Goal: Communication & Community: Share content

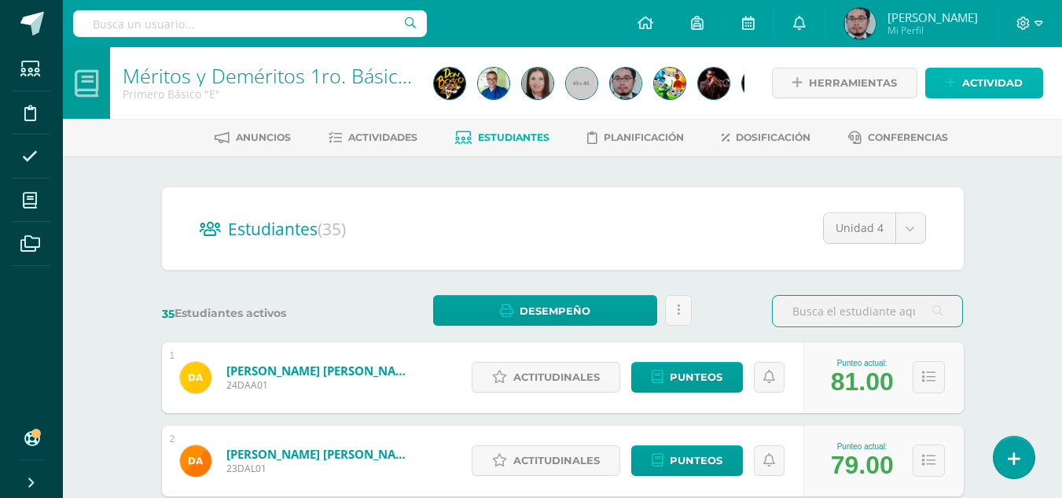
click at [974, 83] on span "Actividad" at bounding box center [993, 82] width 61 height 29
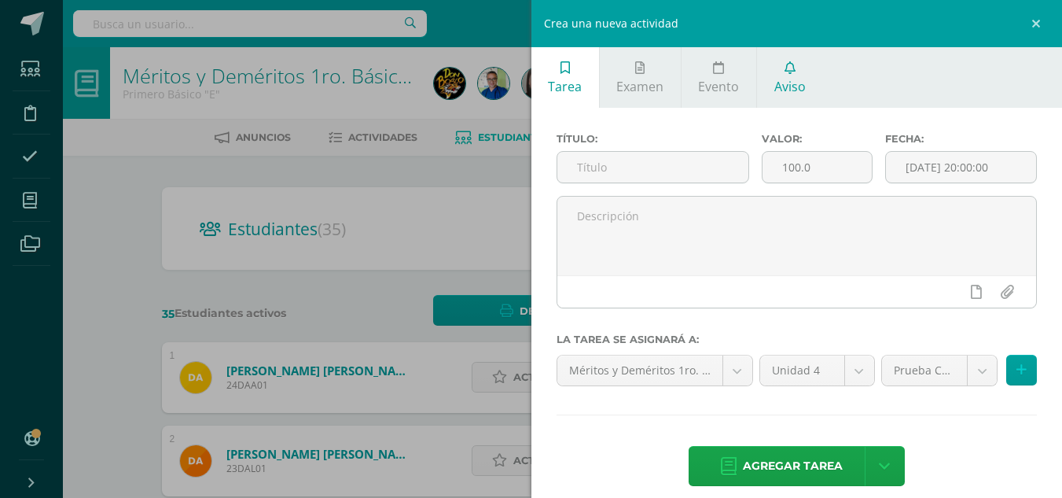
click at [808, 79] on link "Aviso" at bounding box center [789, 77] width 65 height 61
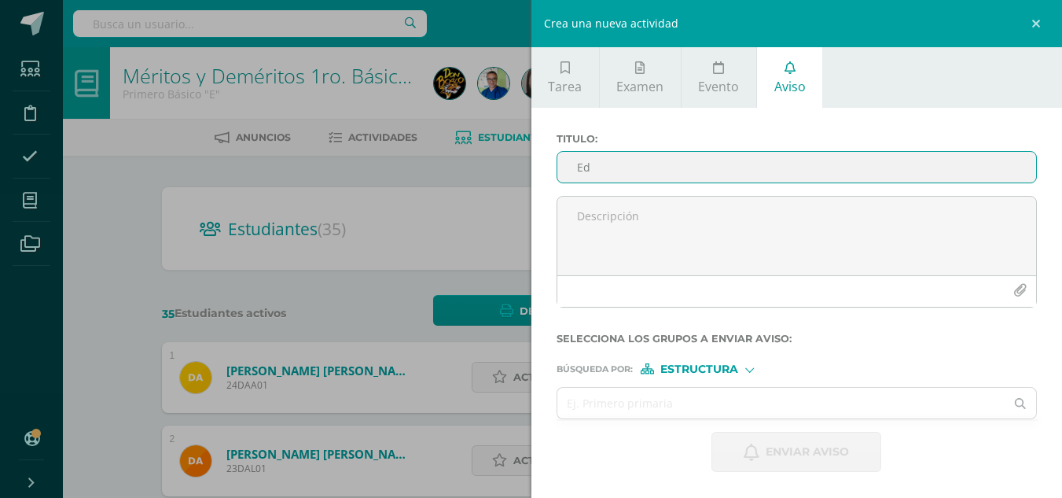
type input "E"
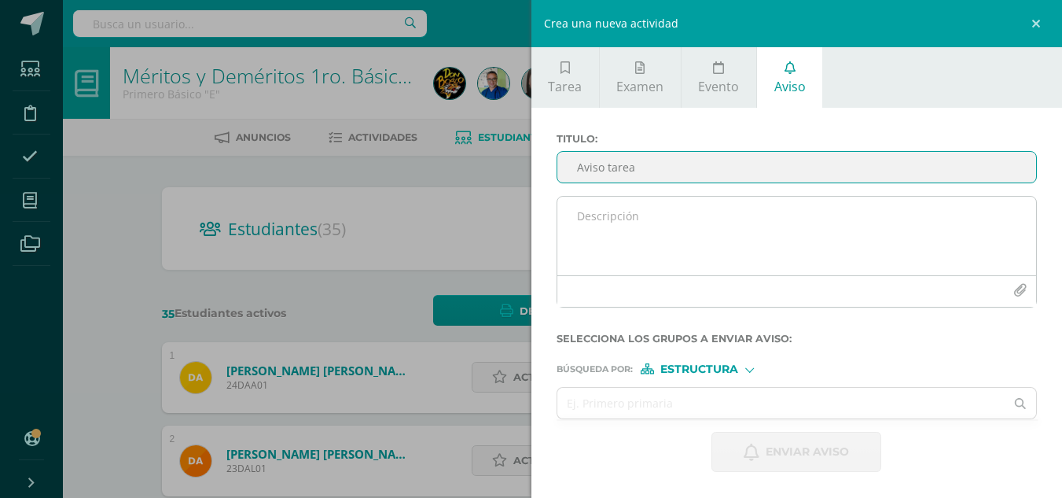
type input "Aviso tarea"
click at [782, 204] on textarea at bounding box center [798, 236] width 480 height 79
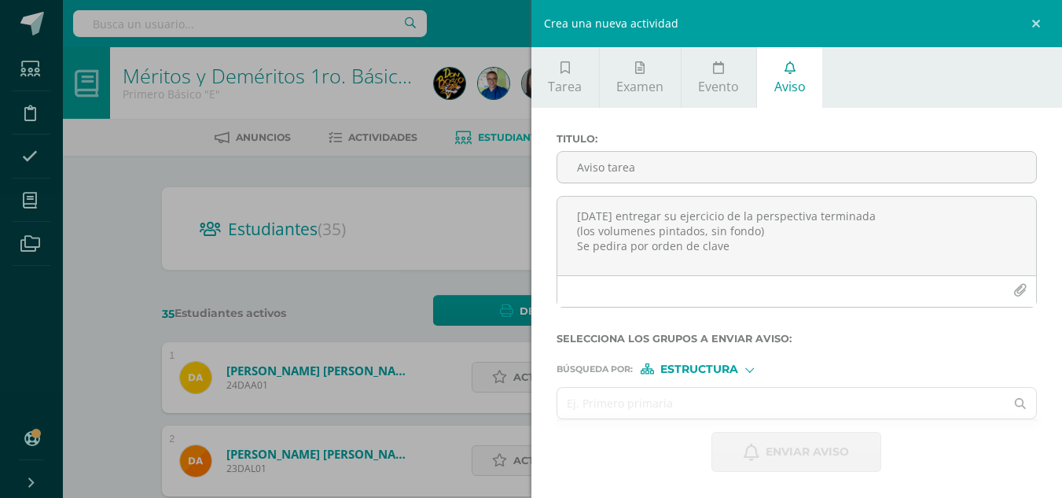
click at [650, 406] on input "text" at bounding box center [782, 403] width 448 height 31
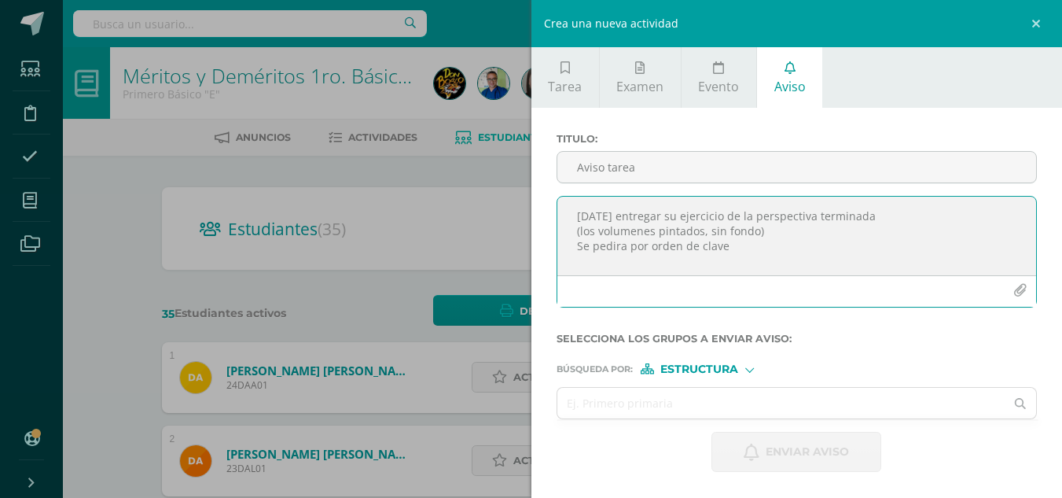
click at [676, 261] on textarea "[DATE] entregar su ejercicio de la perspectiva terminada (los volumenes pintado…" at bounding box center [798, 236] width 480 height 79
type textarea "[DATE] entregar su ejercicio de la perspectiva terminada (los volumenes pintado…"
click at [658, 407] on input "text" at bounding box center [782, 403] width 448 height 31
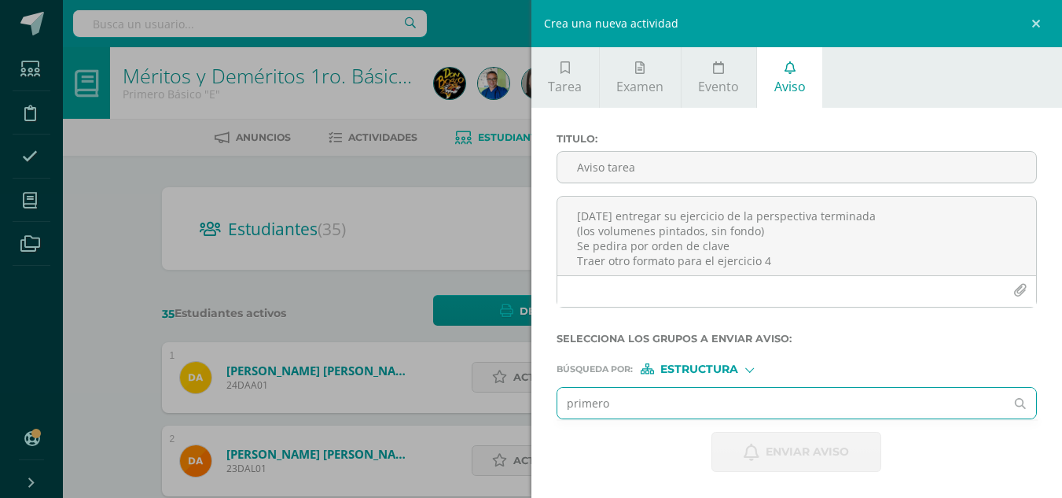
type input "primero a"
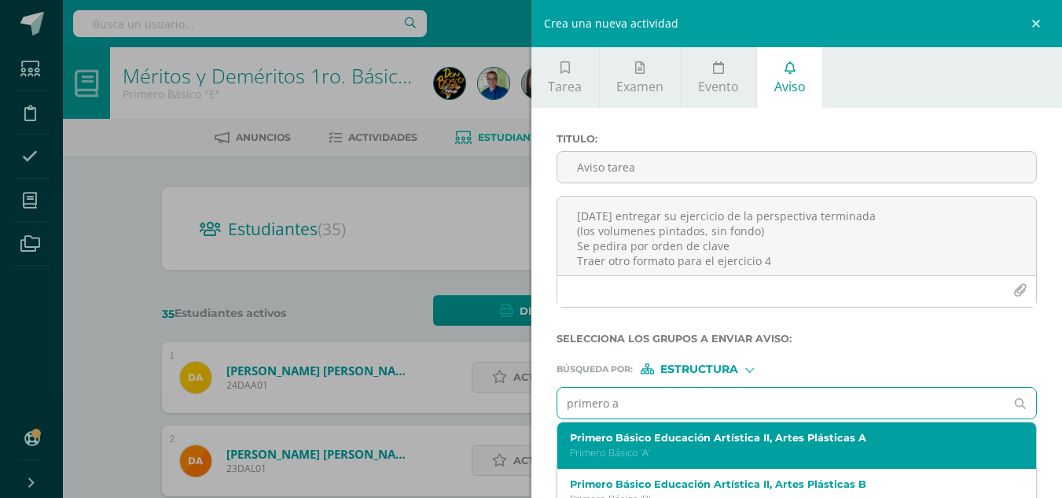
click at [664, 439] on label "Primero Básico Educación Artística II, Artes Plásticas A" at bounding box center [787, 438] width 434 height 12
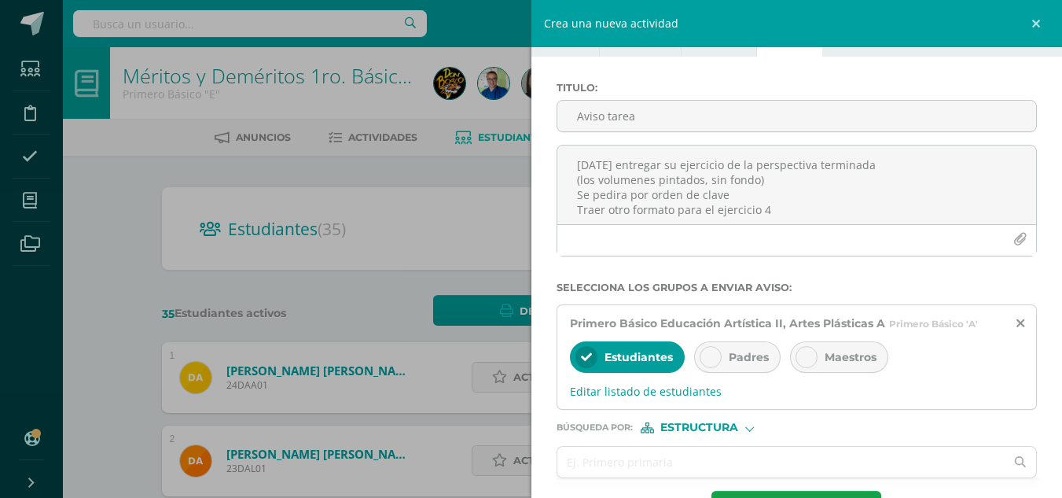
scroll to position [79, 0]
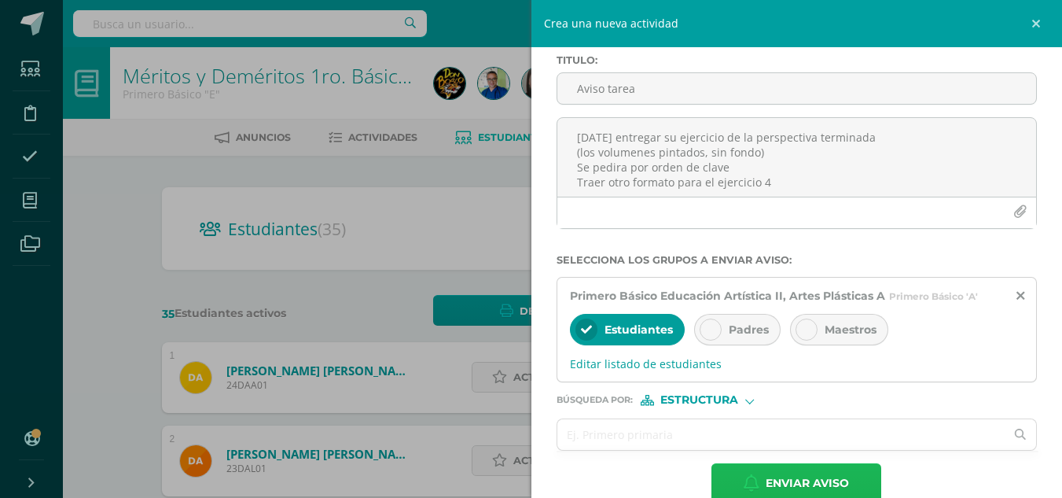
click at [795, 477] on span "Enviar aviso" at bounding box center [807, 483] width 83 height 39
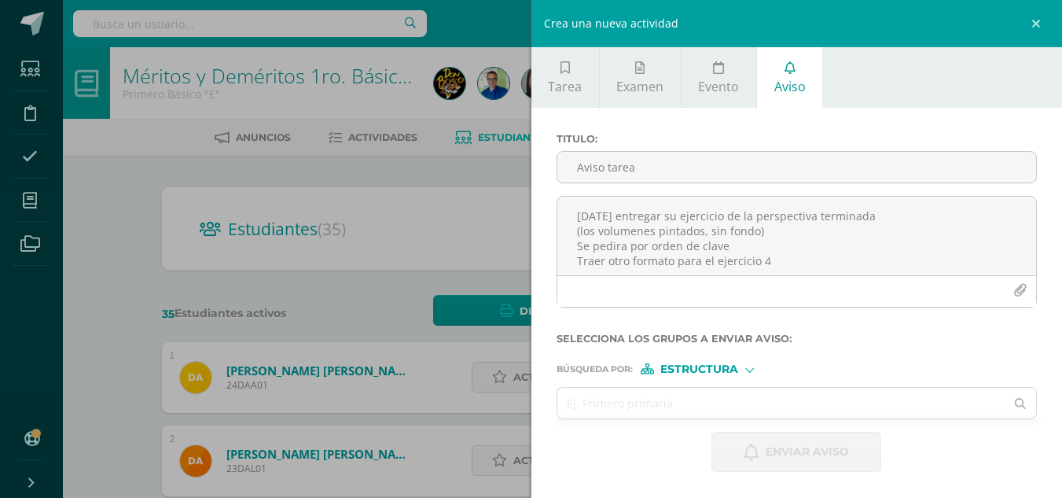
click at [438, 160] on div "Crea una nueva actividad Tarea Examen Evento Aviso Título: Valor: 100.0 Fecha: …" at bounding box center [531, 249] width 1062 height 498
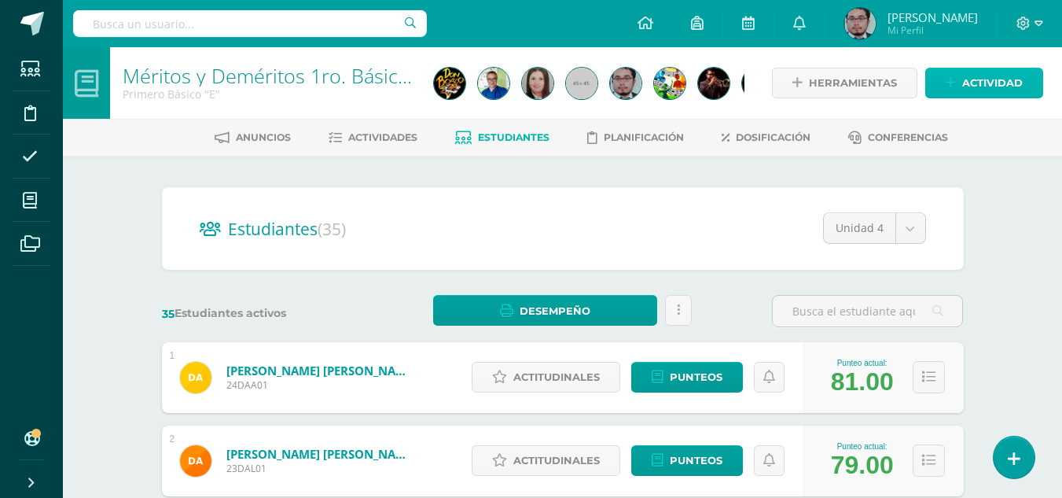
click at [962, 82] on link "Actividad" at bounding box center [985, 83] width 118 height 31
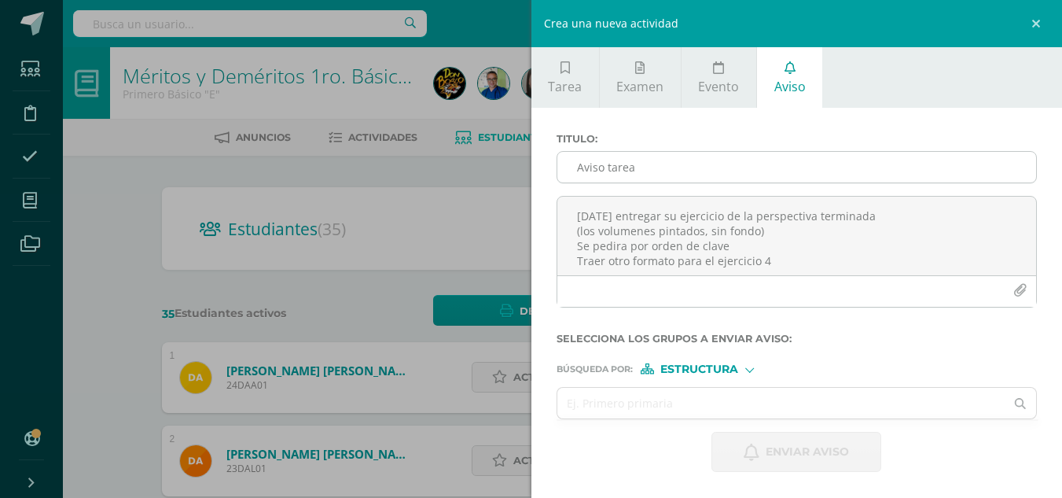
click at [757, 164] on input "Aviso tarea" at bounding box center [798, 167] width 480 height 31
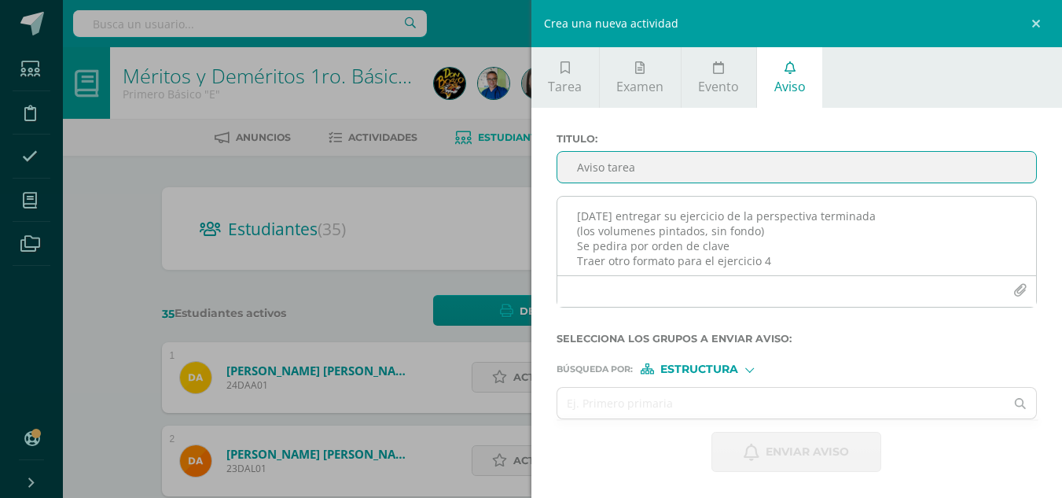
type input "Aviso tarea"
click at [745, 237] on textarea "[DATE] entregar su ejercicio de la perspectiva terminada (los volumenes pintado…" at bounding box center [798, 236] width 480 height 79
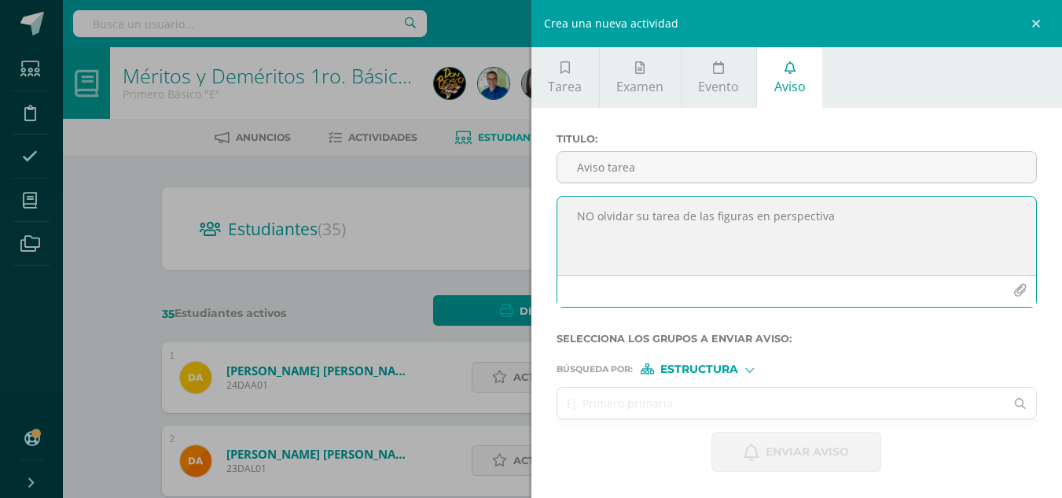
type textarea "NO olvidar su tarea de las figuras en perspectiva"
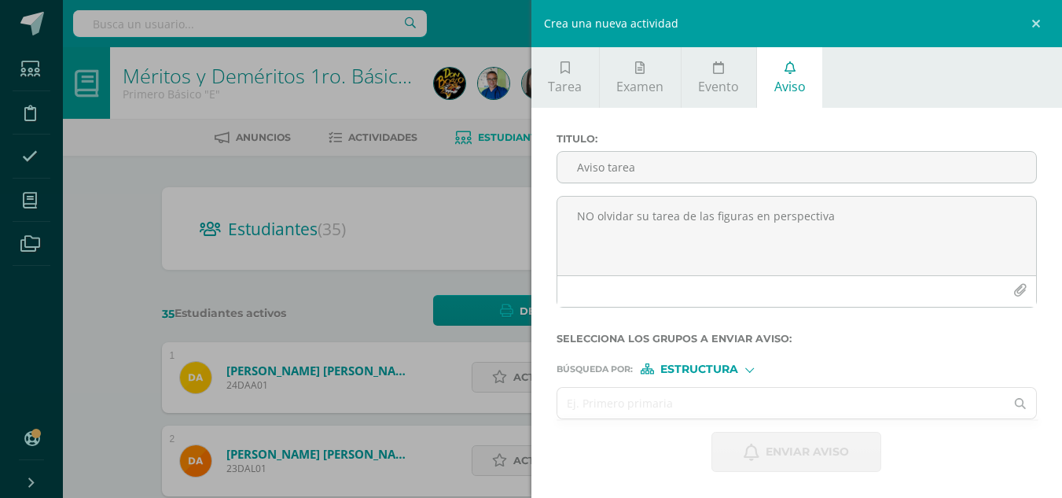
click at [851, 403] on input "text" at bounding box center [782, 403] width 448 height 31
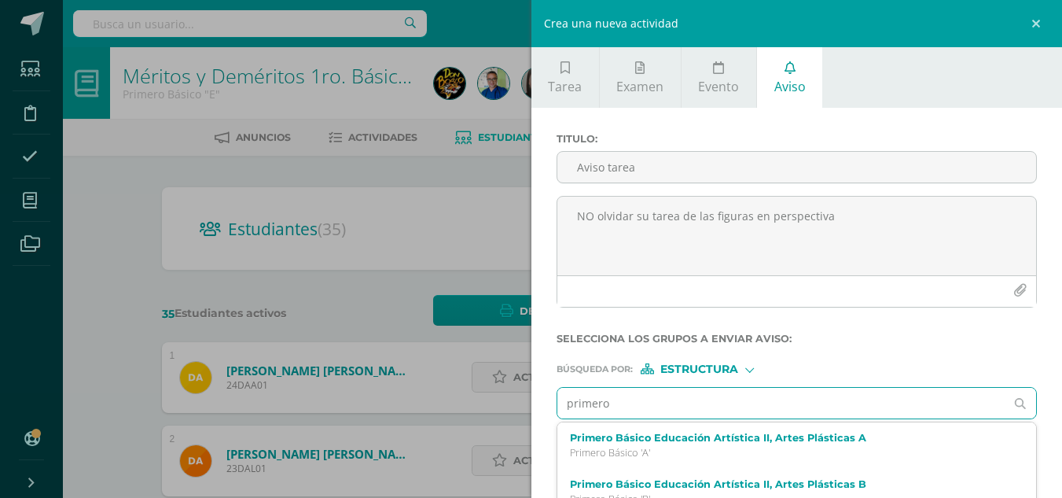
type input "primero b"
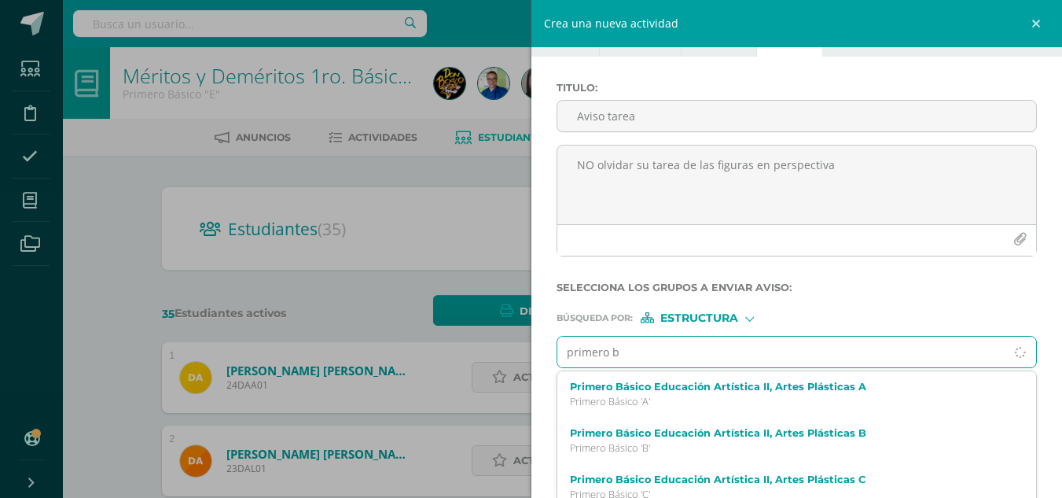
scroll to position [65, 0]
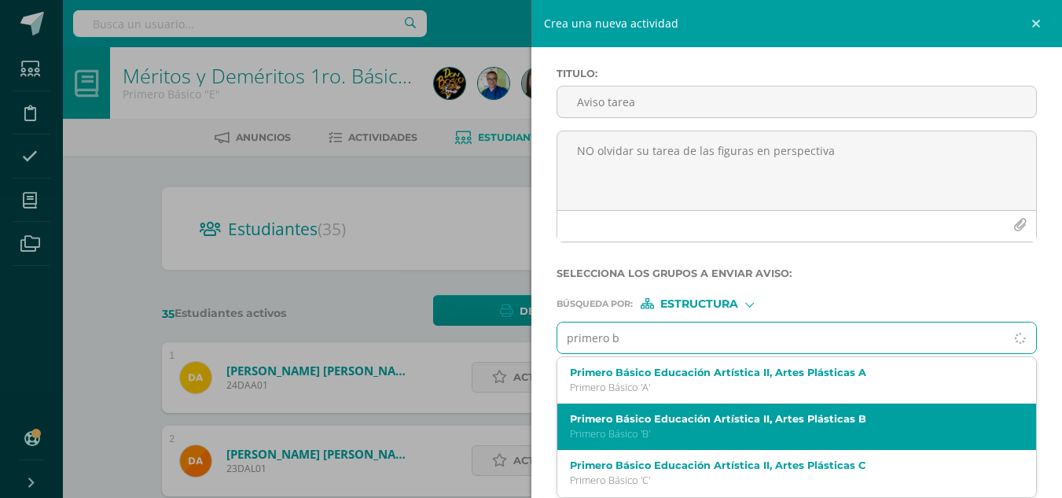
click at [776, 415] on label "Primero Básico Educación Artística II, Artes Plásticas B" at bounding box center [787, 419] width 434 height 12
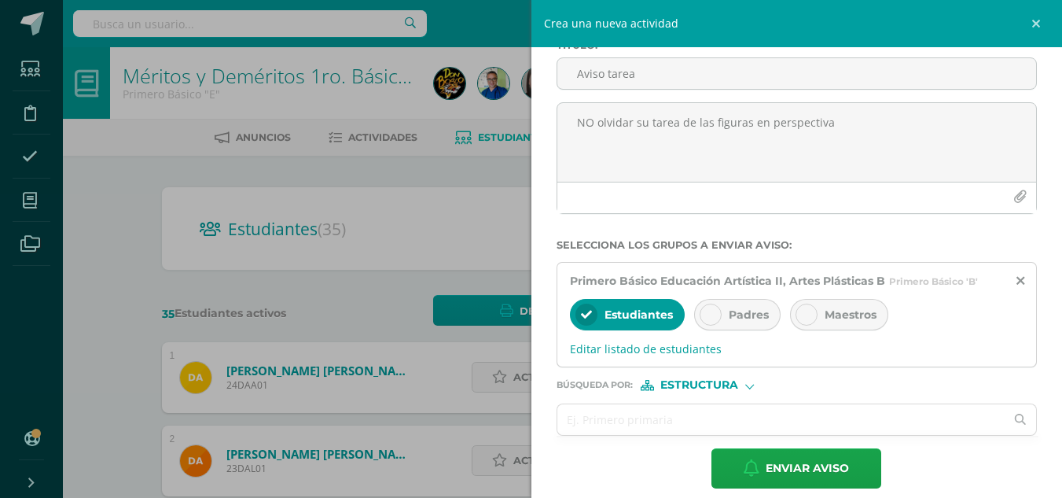
scroll to position [109, 0]
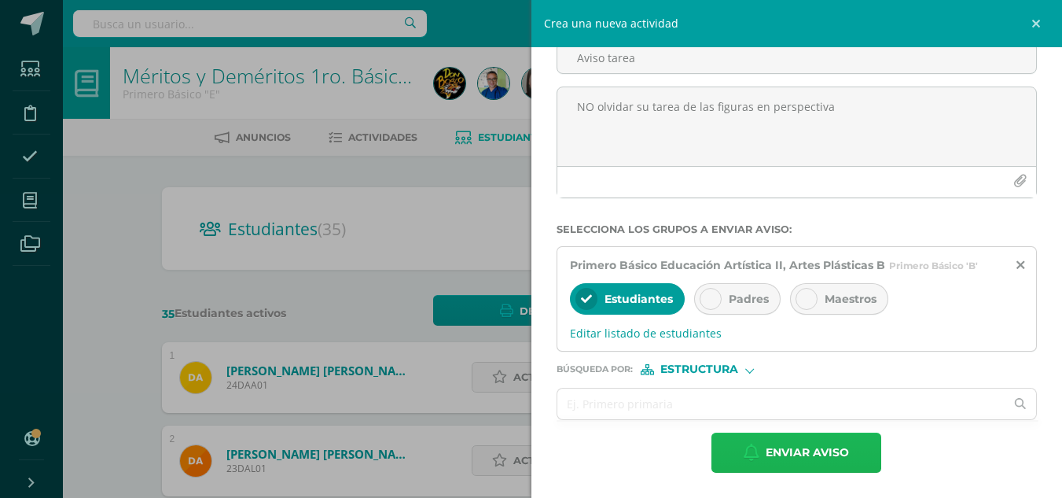
click at [798, 451] on span "Enviar aviso" at bounding box center [807, 452] width 83 height 39
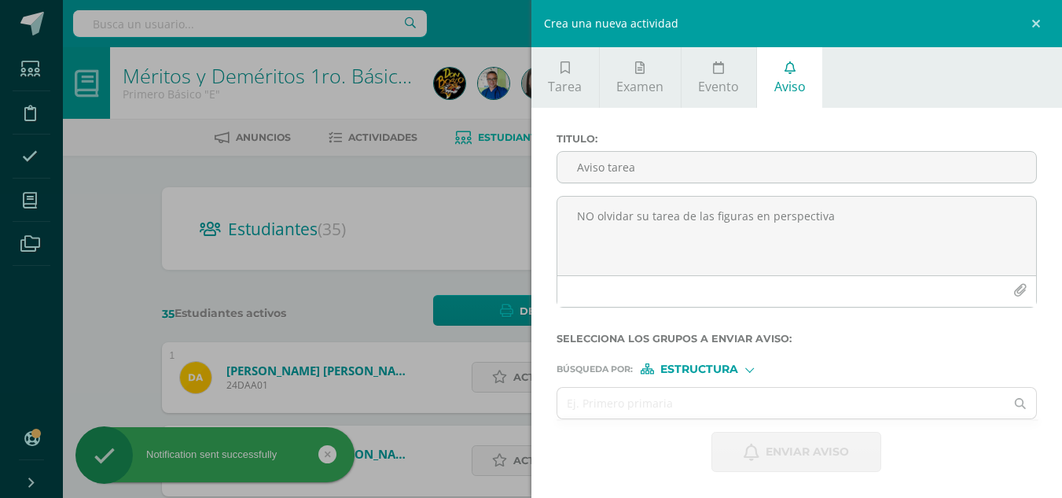
scroll to position [0, 0]
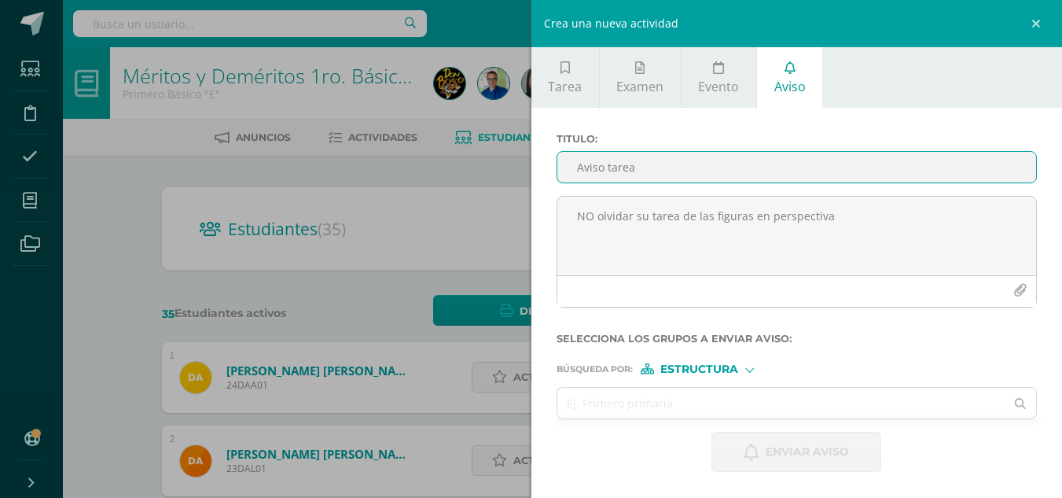
click at [767, 163] on input "Aviso tarea" at bounding box center [798, 167] width 480 height 31
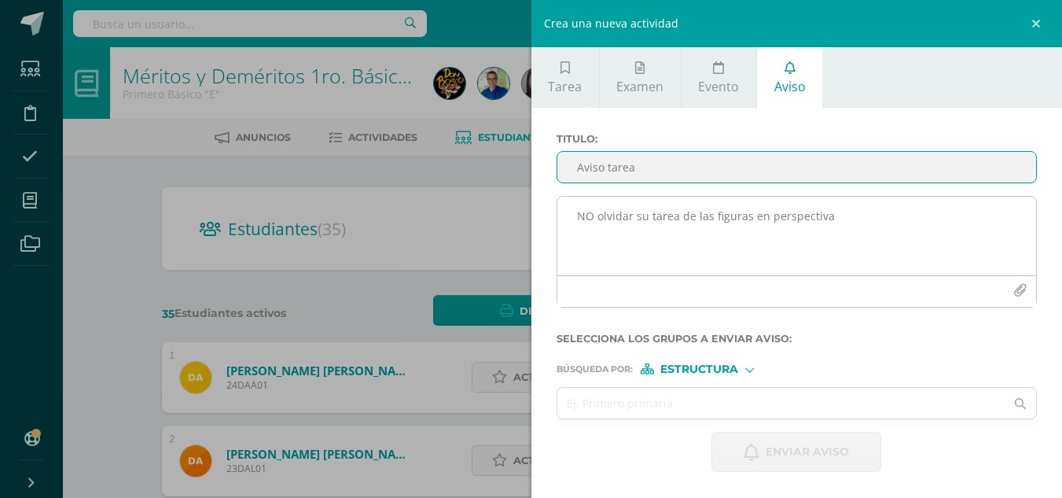
type input "Aviso tarea"
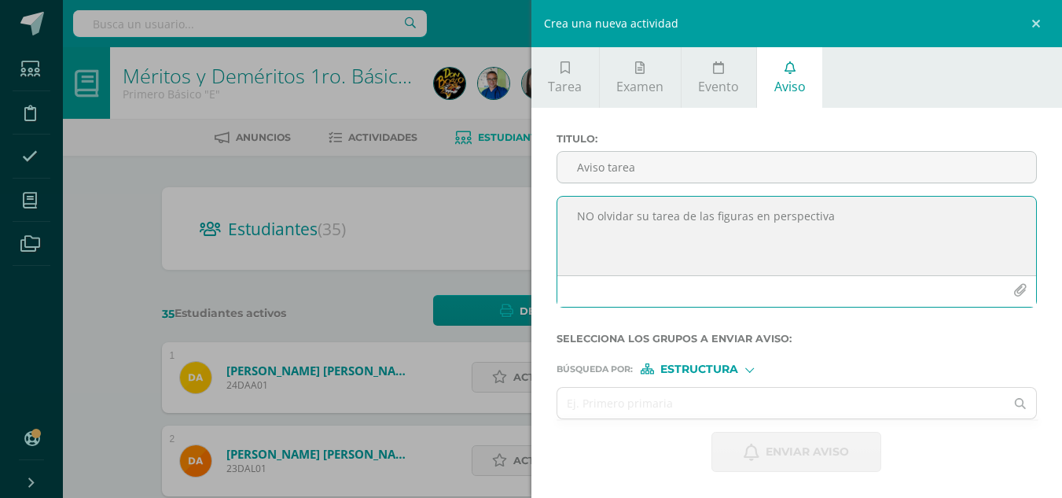
click at [750, 239] on textarea "NO olvidar su tarea de las figuras en perspectiva" at bounding box center [798, 236] width 480 height 79
type textarea "No olvidar su tarea terminada de las figuras en pespectiva con el fondo"
click at [701, 390] on input "text" at bounding box center [782, 403] width 448 height 31
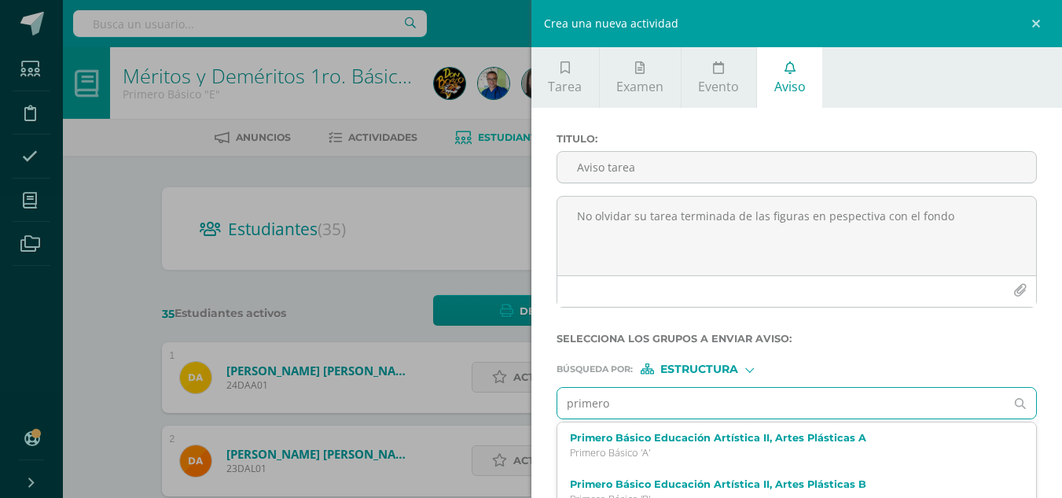
type input "primero c"
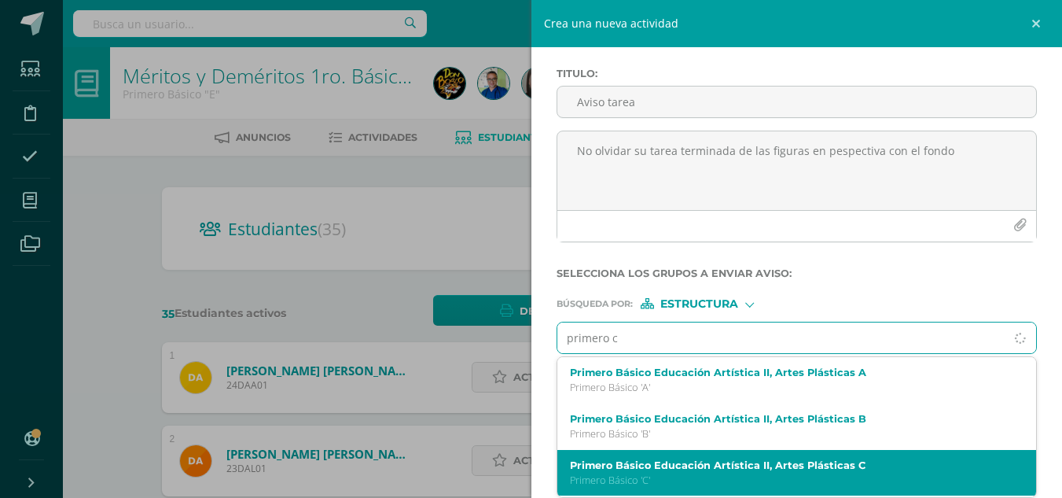
click at [694, 455] on div "Primero Básico Educación Artística II, Artes Plásticas C Primero Básico 'C'" at bounding box center [798, 473] width 480 height 46
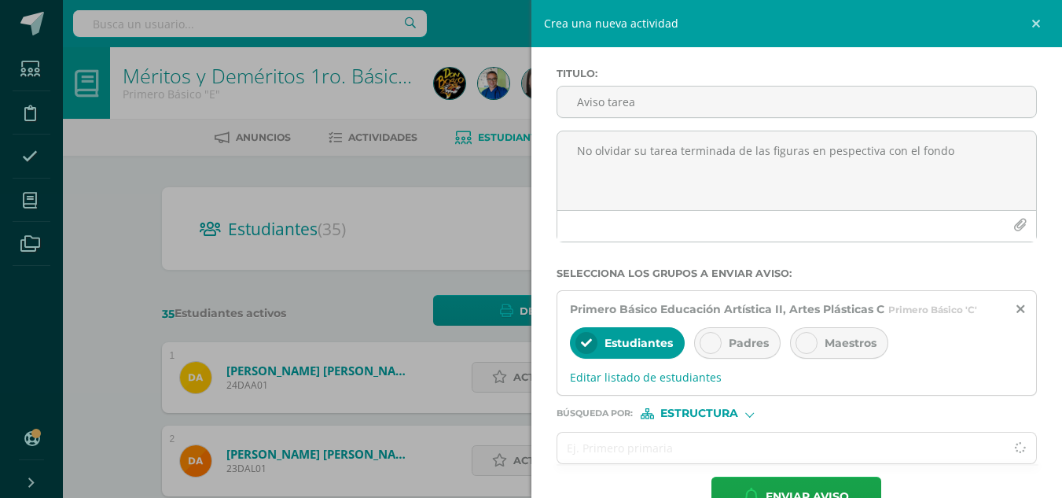
scroll to position [109, 0]
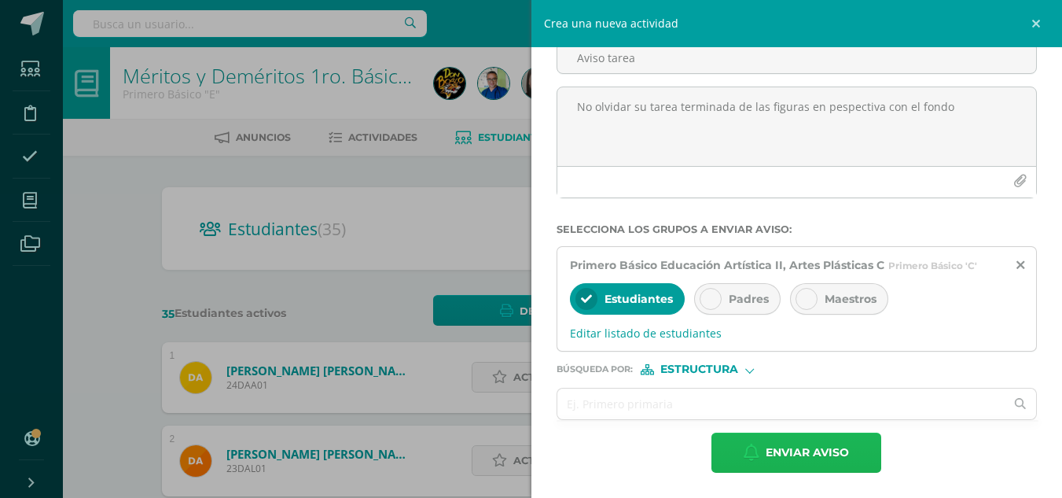
click at [786, 458] on span "Enviar aviso" at bounding box center [807, 452] width 83 height 39
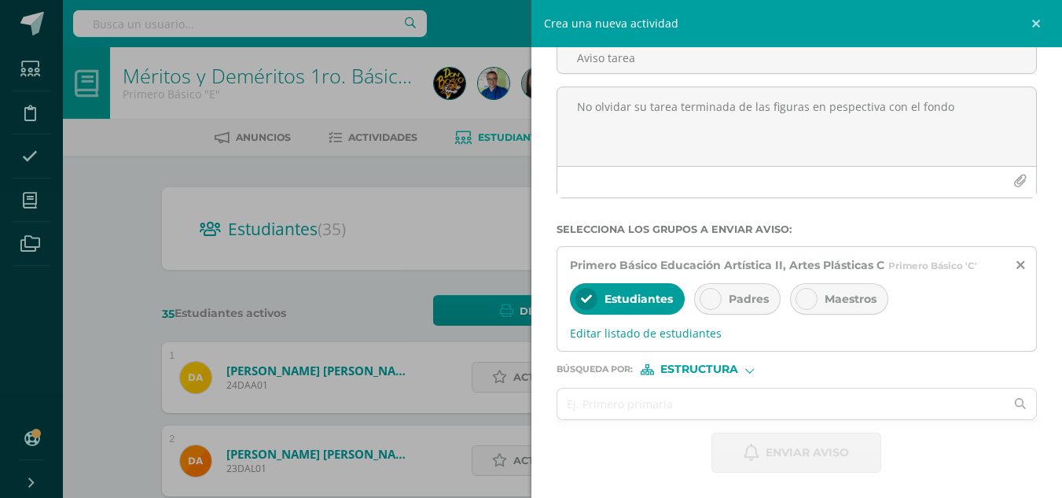
scroll to position [0, 0]
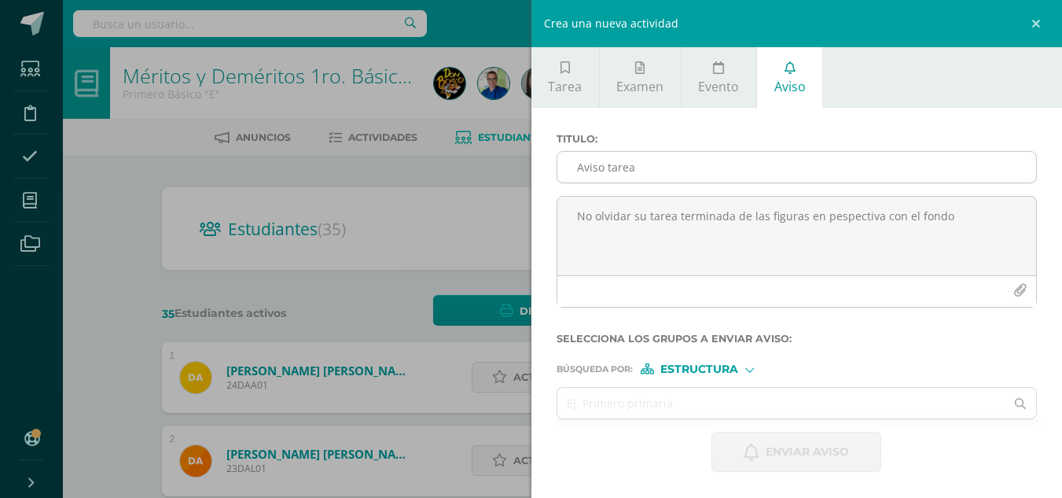
click at [697, 162] on input "Aviso tarea" at bounding box center [798, 167] width 480 height 31
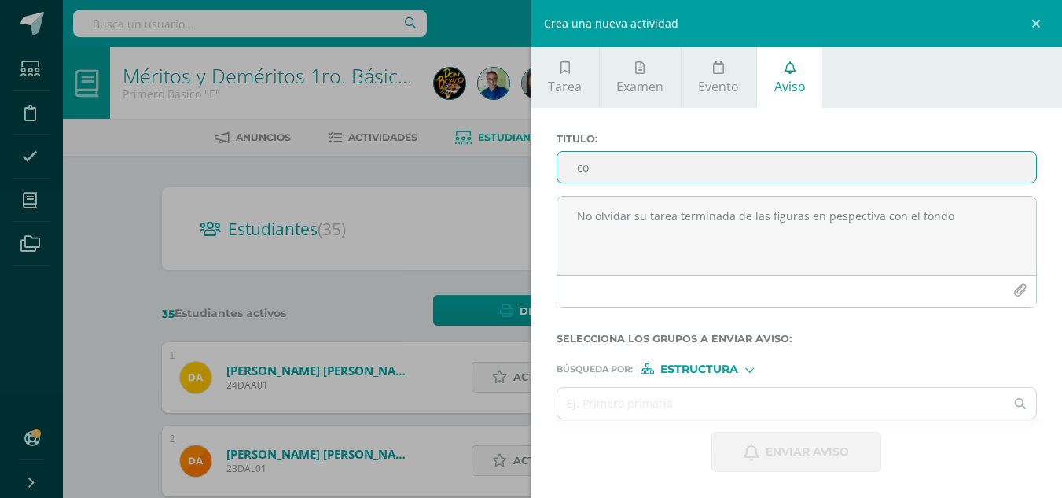
type input "c"
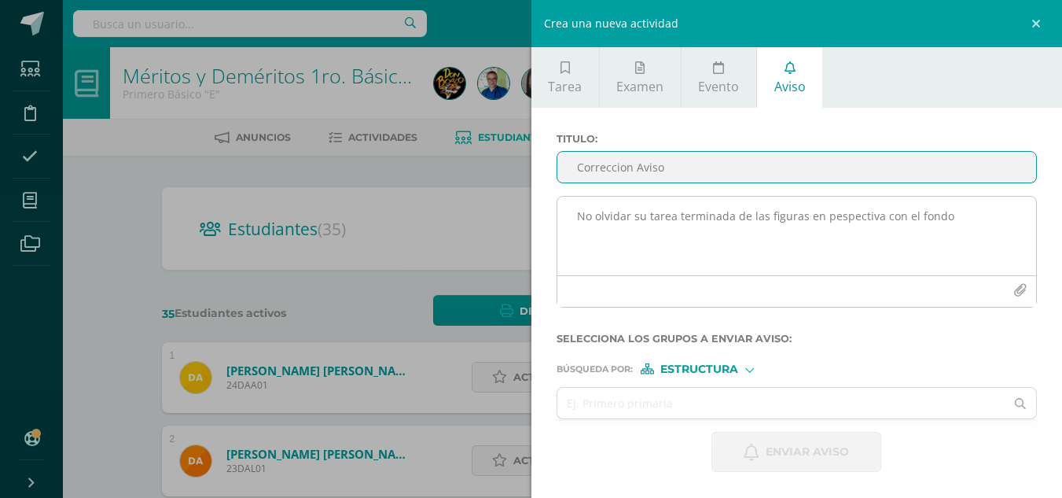
type input "Correccion Aviso"
click at [699, 223] on textarea "No olvidar su tarea terminada de las figuras en pespectiva con el fondo" at bounding box center [798, 236] width 480 height 79
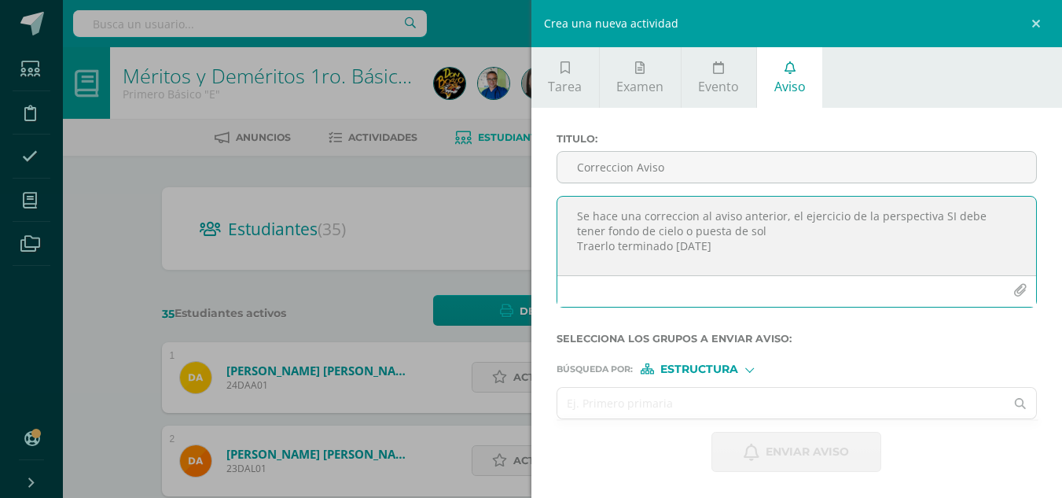
type textarea "Se hace una correccion al aviso anterior, el ejercicio de la perspectiva SI deb…"
click at [604, 393] on input "text" at bounding box center [782, 403] width 448 height 31
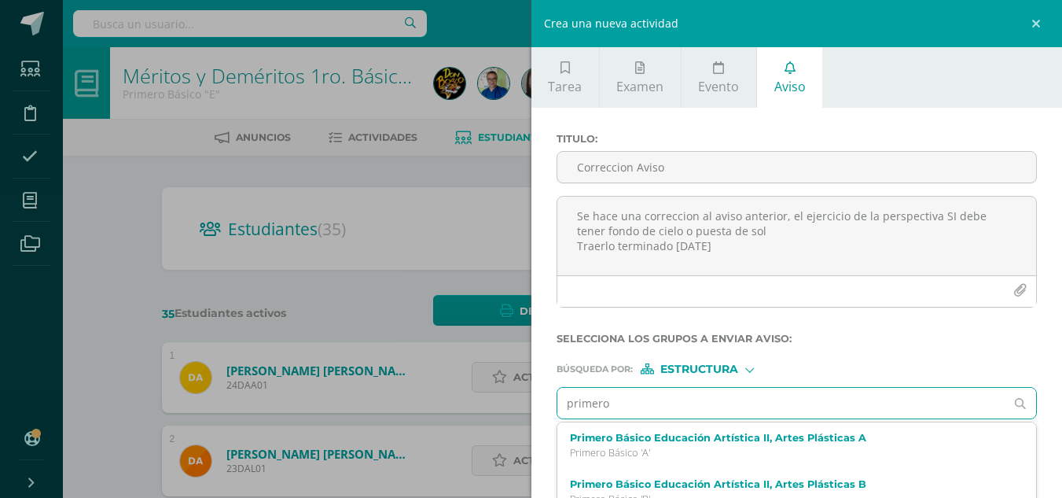
type input "primero a"
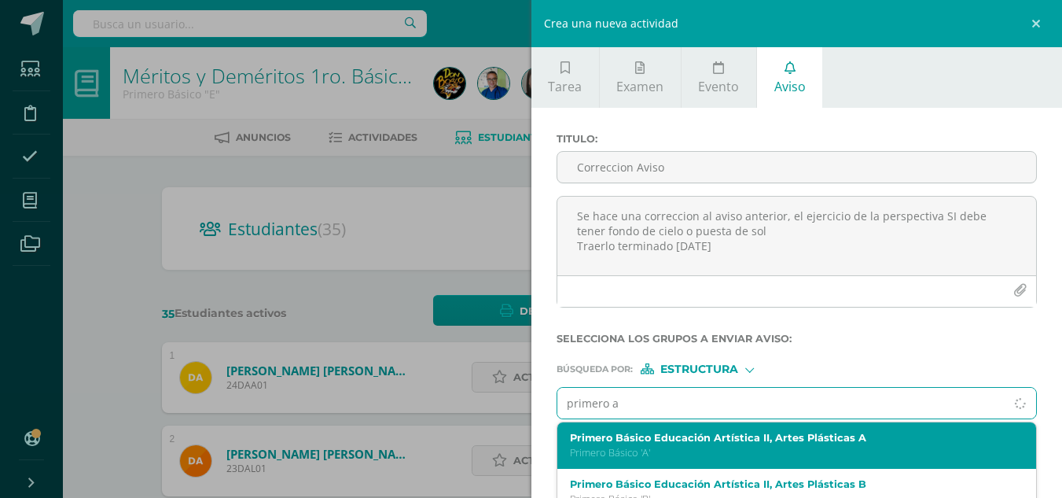
click at [613, 444] on label "Primero Básico Educación Artística II, Artes Plásticas A" at bounding box center [787, 438] width 434 height 12
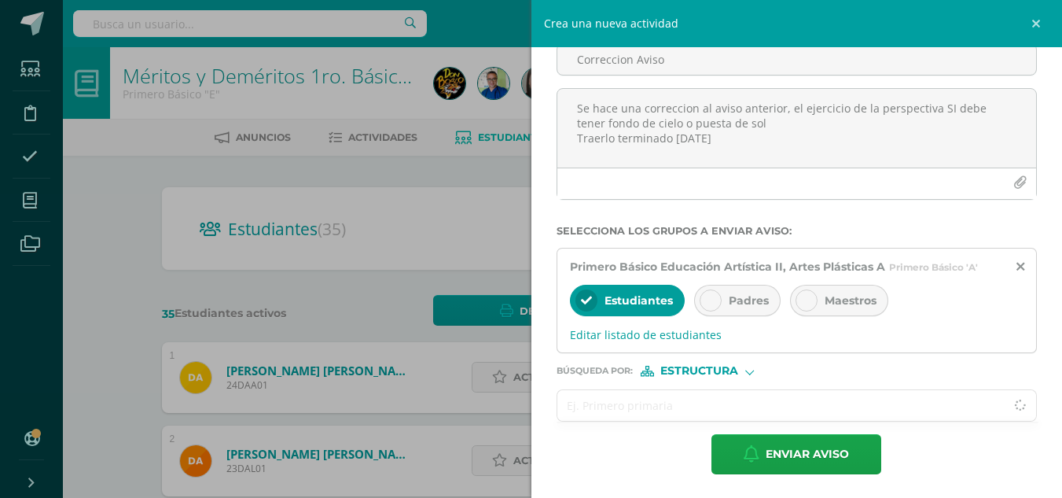
scroll to position [109, 0]
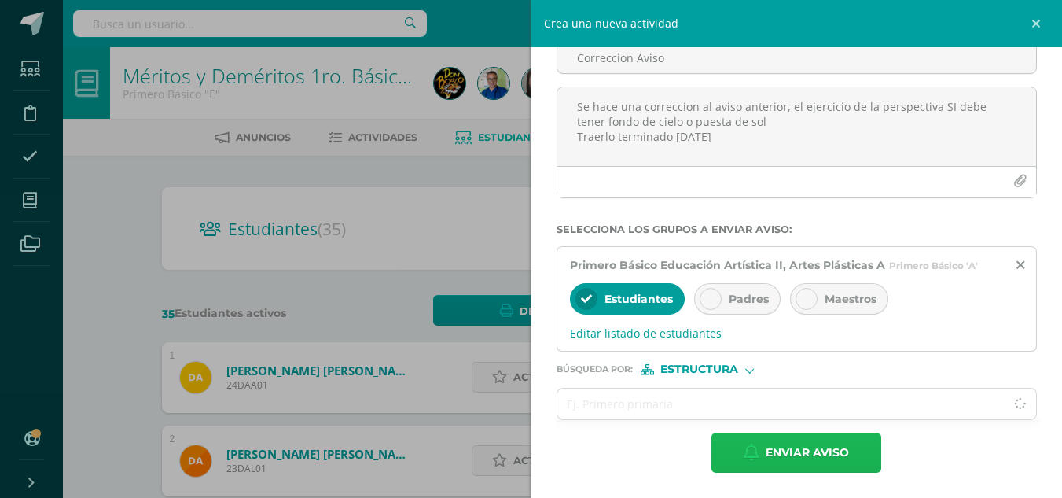
click at [759, 460] on button "Enviar aviso" at bounding box center [797, 453] width 170 height 40
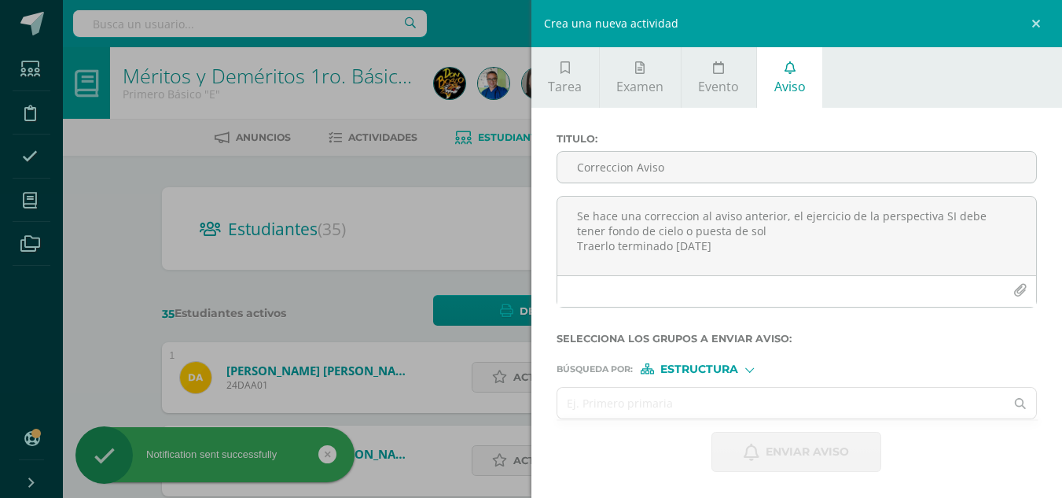
scroll to position [0, 0]
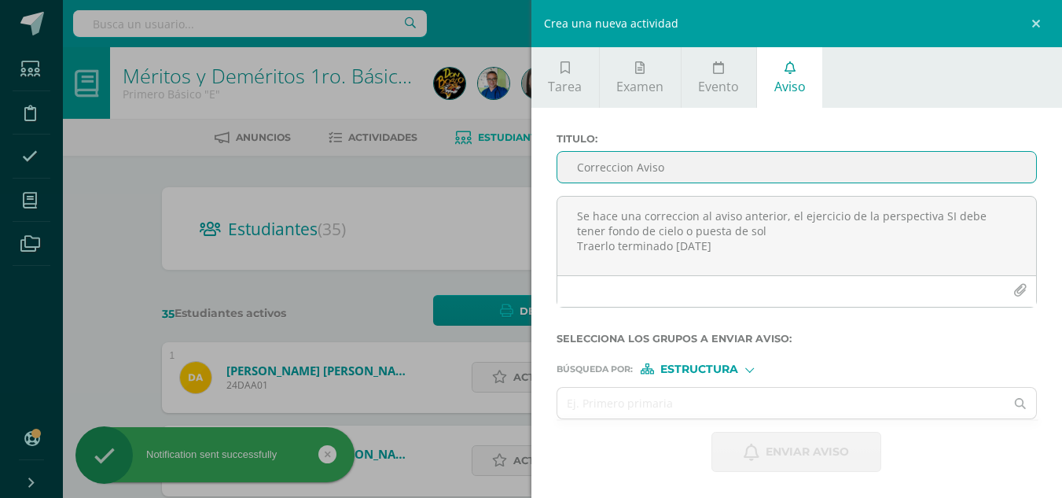
click at [770, 174] on input "Correccion Aviso" at bounding box center [798, 167] width 480 height 31
click at [420, 201] on div "Crea una nueva actividad Tarea Examen Evento Aviso Título: Valor: 100.0 Fecha: …" at bounding box center [531, 249] width 1062 height 498
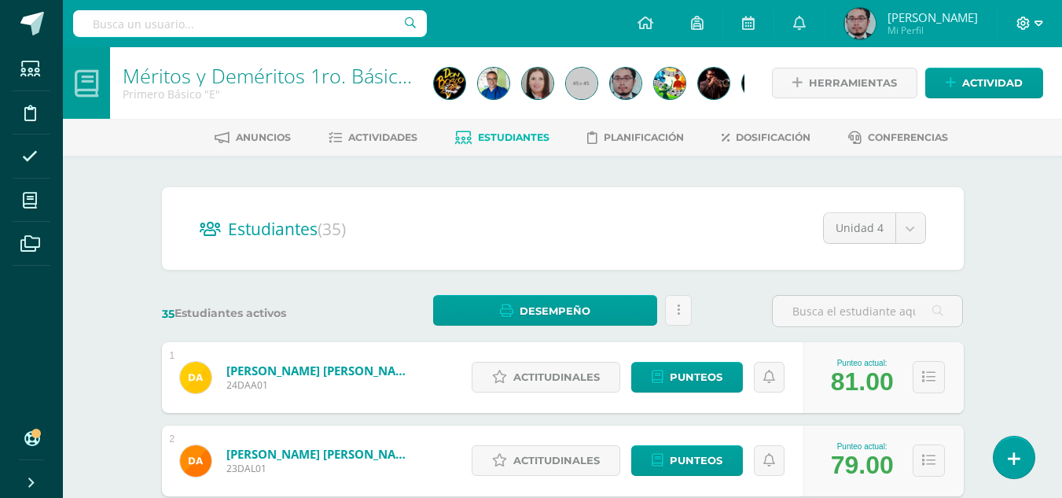
click at [1040, 28] on icon at bounding box center [1039, 24] width 9 height 14
click at [999, 111] on span "Cerrar sesión" at bounding box center [990, 107] width 71 height 15
